Goal: Information Seeking & Learning: Learn about a topic

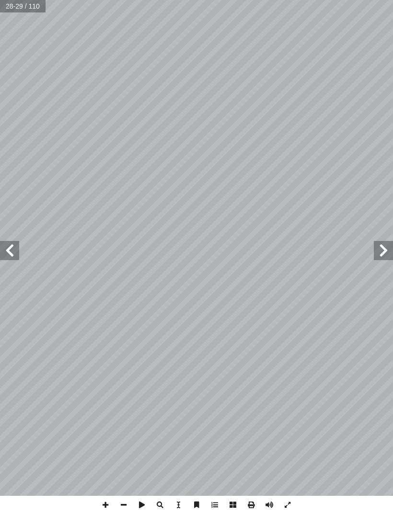
click at [9, 260] on span at bounding box center [9, 250] width 19 height 19
click at [7, 251] on span at bounding box center [9, 250] width 19 height 19
